Goal: Obtain resource: Download file/media

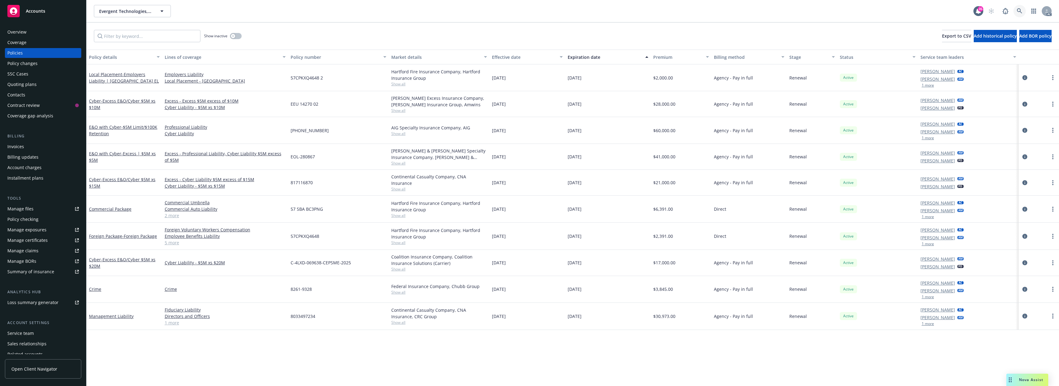
click at [1020, 12] on icon at bounding box center [1019, 10] width 5 height 5
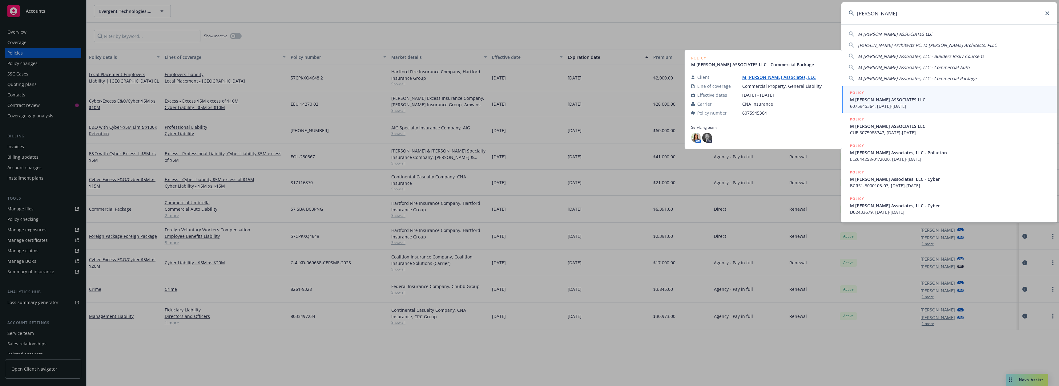
click at [886, 34] on span "M [PERSON_NAME] ASSOCIATES LLC" at bounding box center [895, 34] width 75 height 6
type input "M [PERSON_NAME] ASSOCIATES LLC"
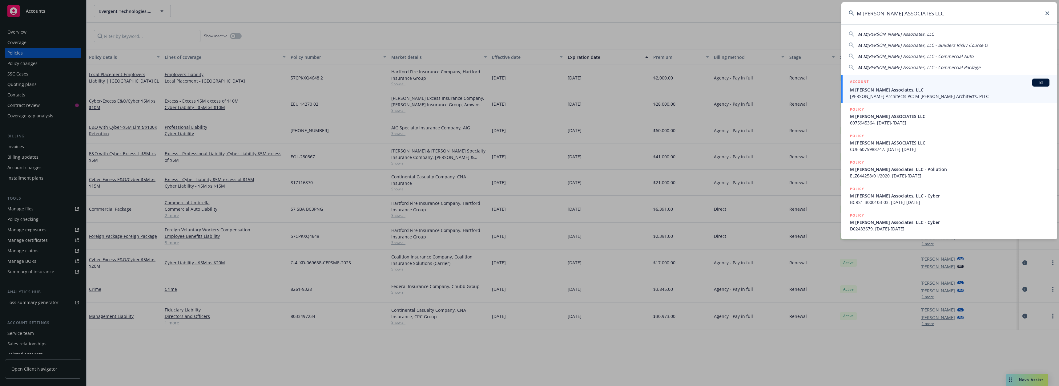
click at [885, 89] on span "M [PERSON_NAME] Associates, LLC" at bounding box center [950, 90] width 200 height 6
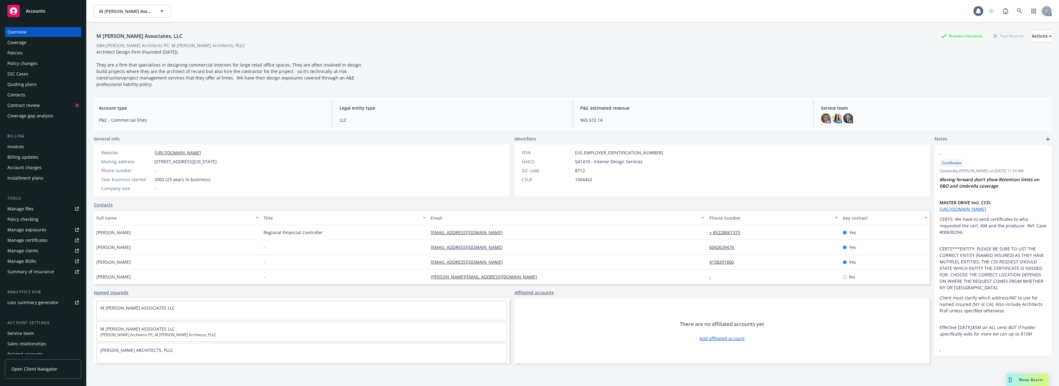
click at [32, 54] on div "Policies" at bounding box center [42, 53] width 71 height 10
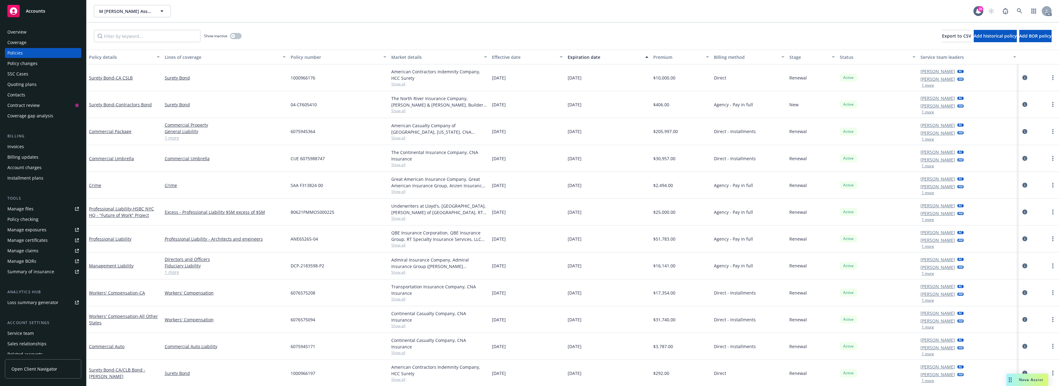
scroll to position [27, 0]
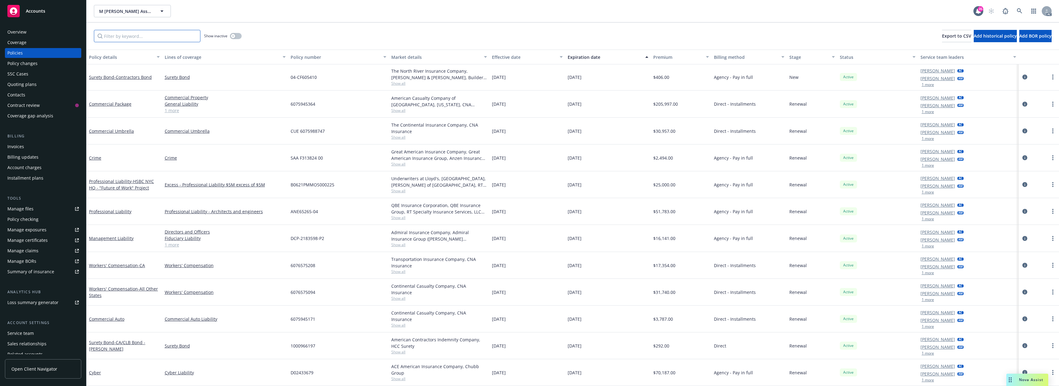
click at [137, 33] on input "Filter by keyword..." at bounding box center [147, 36] width 107 height 12
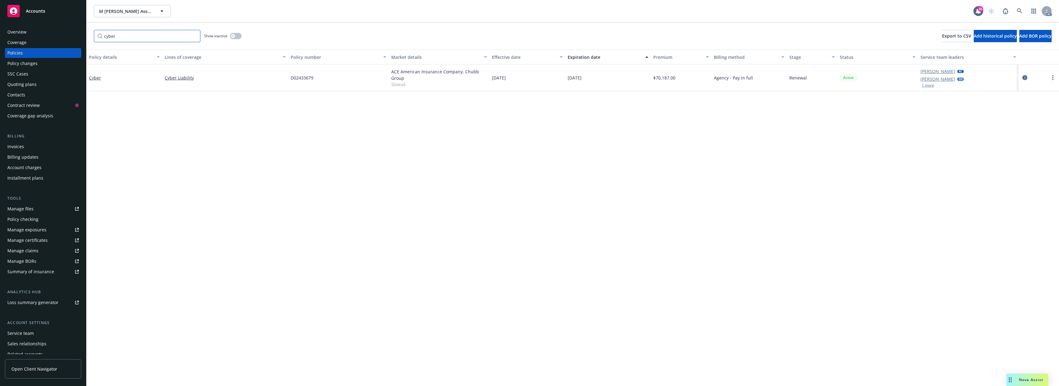
type input "cyber"
click at [234, 35] on icon "button" at bounding box center [233, 36] width 2 height 2
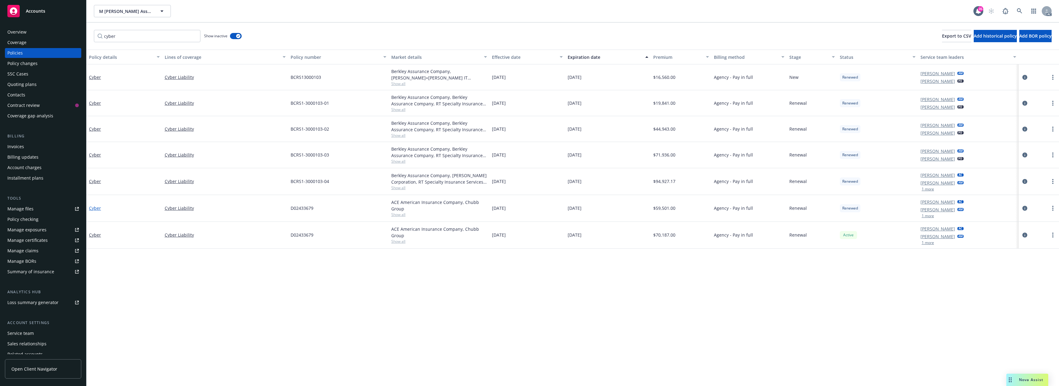
click at [96, 208] on link "Cyber" at bounding box center [95, 208] width 12 height 6
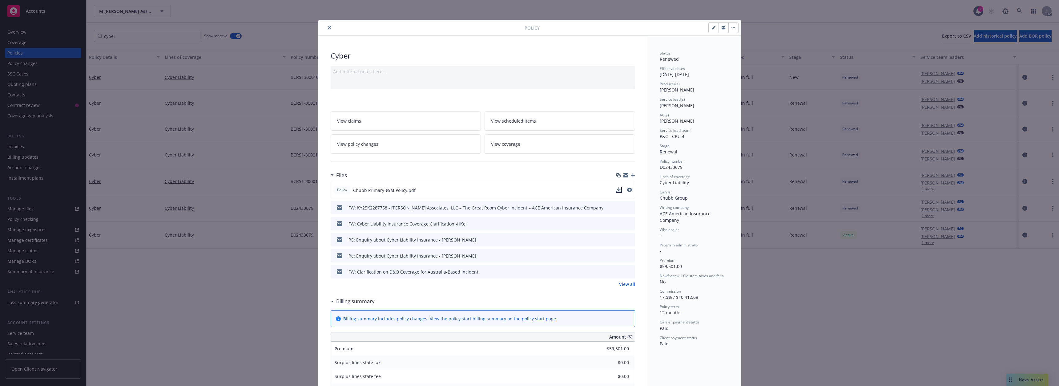
click at [617, 190] on icon "download file" at bounding box center [619, 189] width 4 height 4
